Goal: Information Seeking & Learning: Learn about a topic

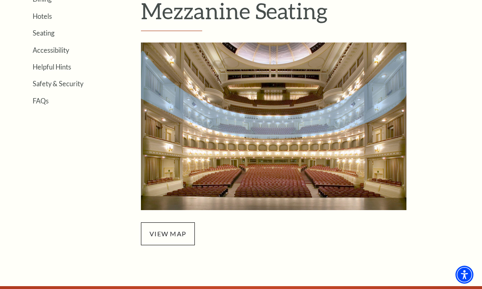
scroll to position [237, 0]
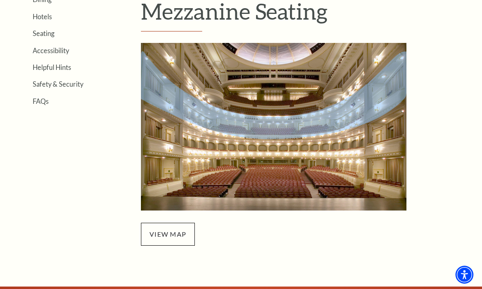
click at [165, 236] on span "view map" at bounding box center [168, 233] width 54 height 23
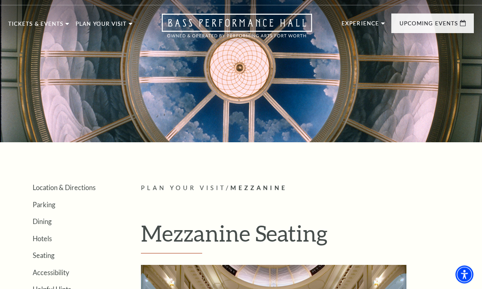
scroll to position [0, 0]
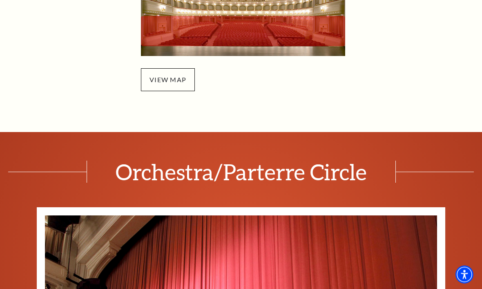
scroll to position [344, 0]
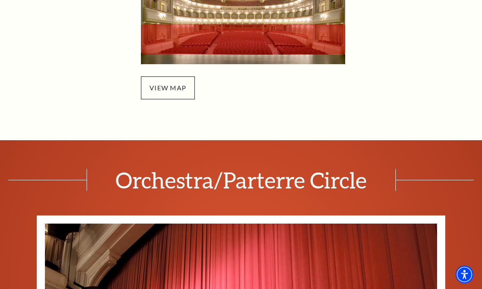
click at [164, 86] on span "view map" at bounding box center [168, 88] width 54 height 23
click at [155, 86] on span "view map" at bounding box center [168, 87] width 54 height 23
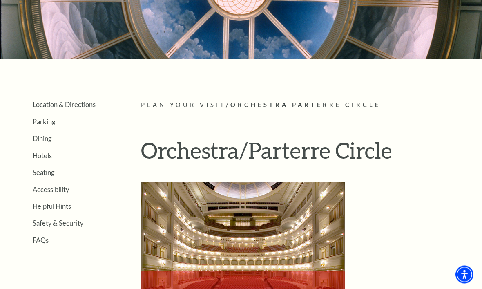
scroll to position [97, 0]
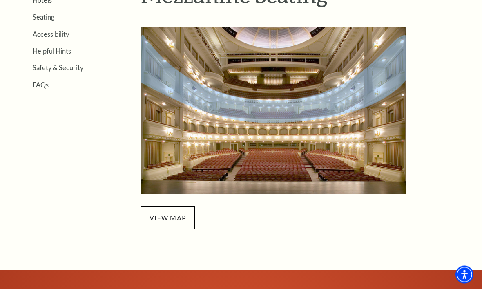
scroll to position [261, 0]
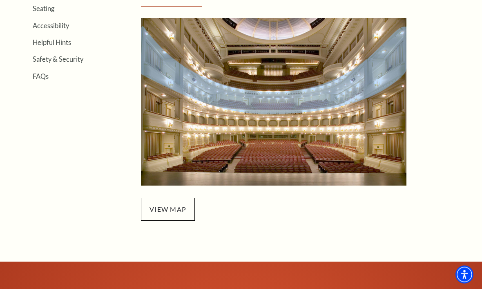
click at [161, 210] on span "view map" at bounding box center [168, 209] width 54 height 23
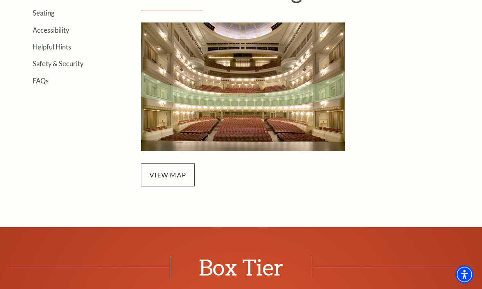
scroll to position [259, 0]
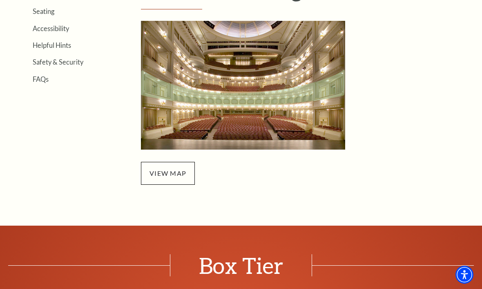
click at [167, 176] on span "view map" at bounding box center [168, 173] width 54 height 23
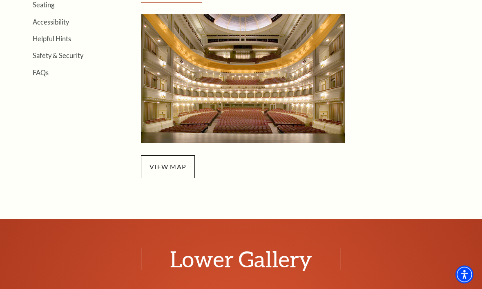
scroll to position [288, 0]
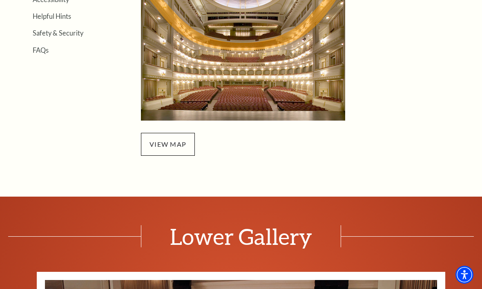
click at [161, 146] on link "view map" at bounding box center [167, 144] width 37 height 8
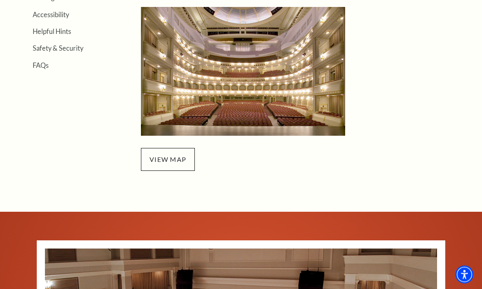
scroll to position [273, 0]
click at [159, 160] on span "view map" at bounding box center [168, 159] width 54 height 23
